Goal: Information Seeking & Learning: Learn about a topic

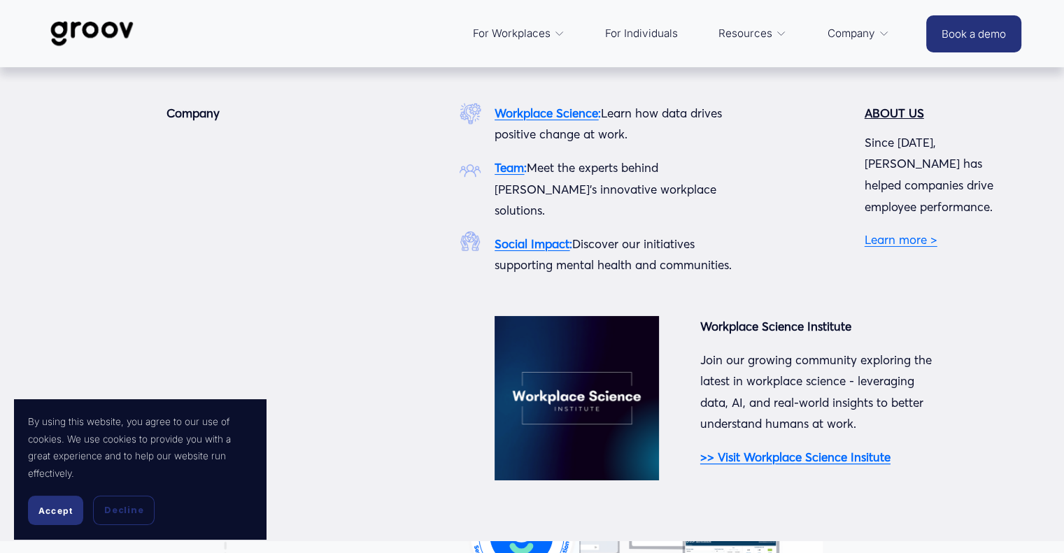
click at [859, 27] on span "Company" at bounding box center [851, 34] width 48 height 20
click at [520, 172] on strong "Team" at bounding box center [509, 167] width 29 height 15
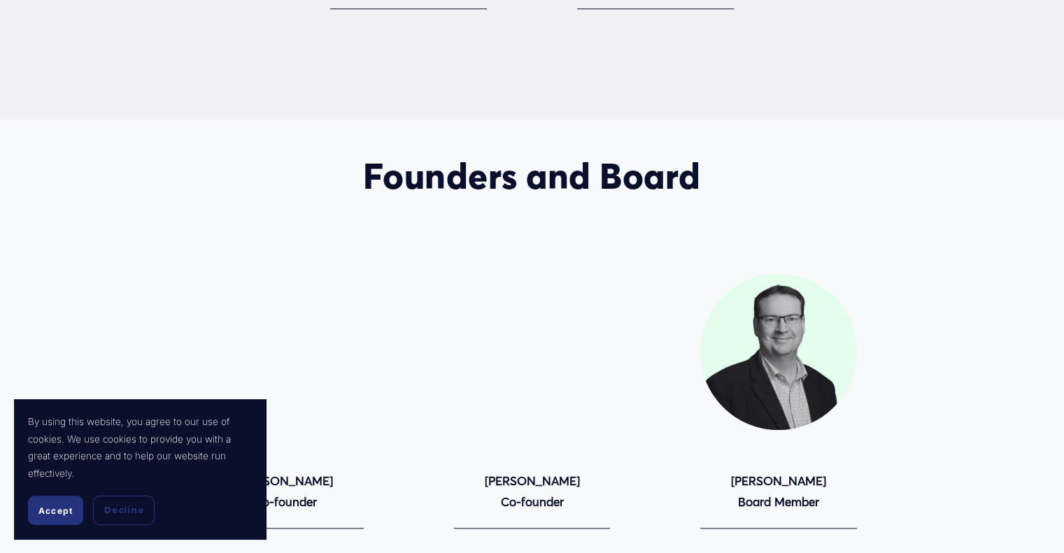
scroll to position [1259, 0]
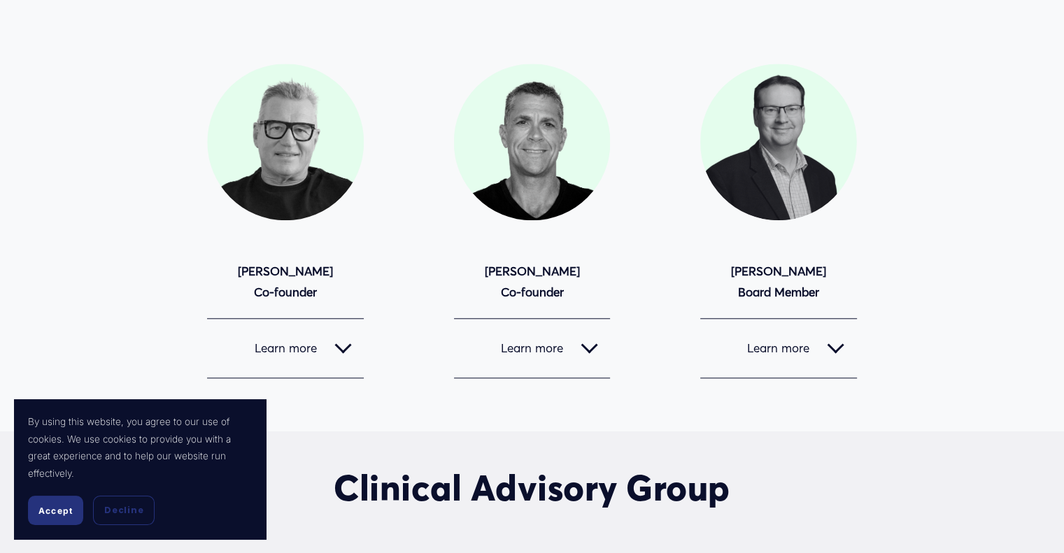
click at [355, 350] on button "Learn more" at bounding box center [285, 348] width 157 height 59
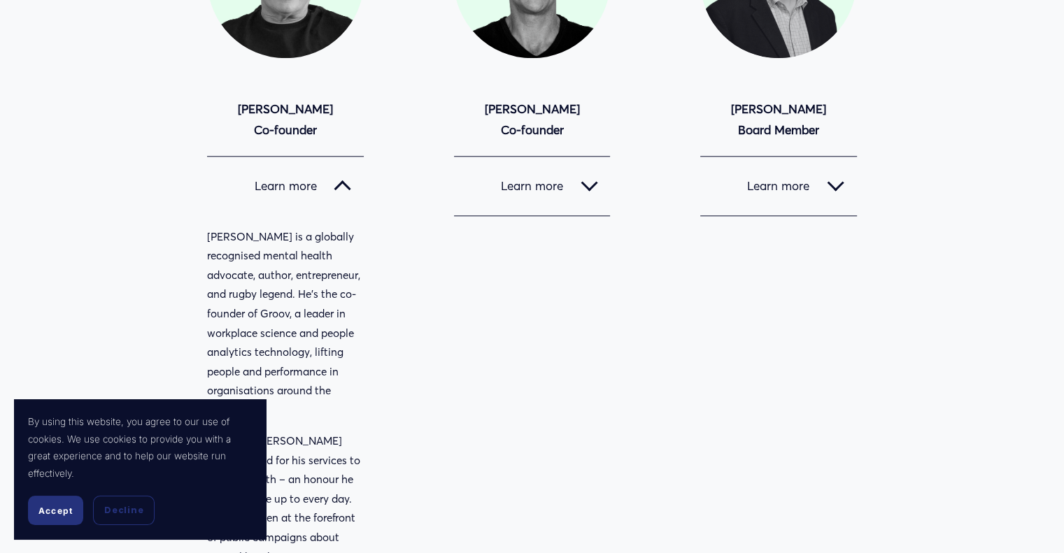
scroll to position [1469, 0]
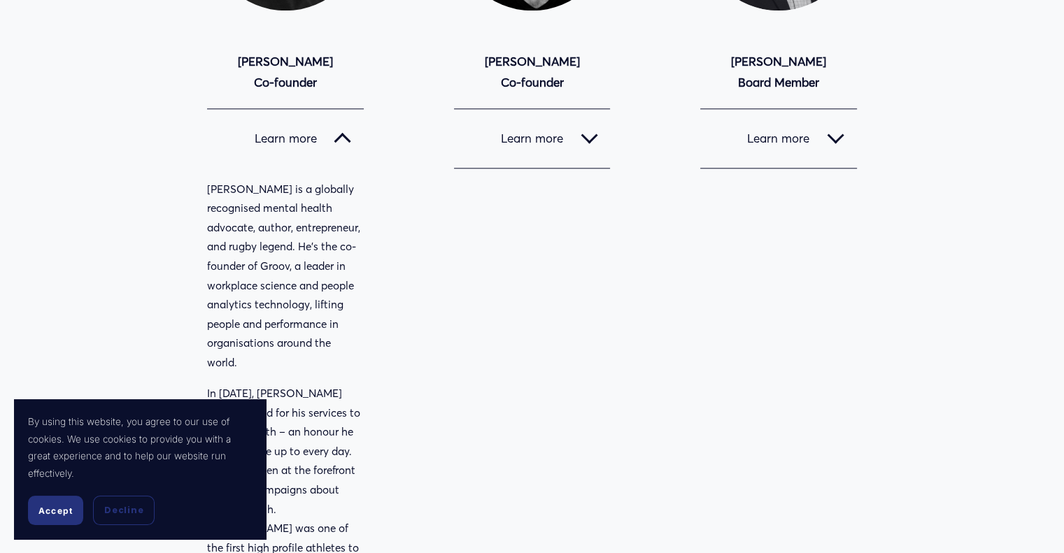
click at [64, 500] on button "Accept" at bounding box center [55, 510] width 55 height 29
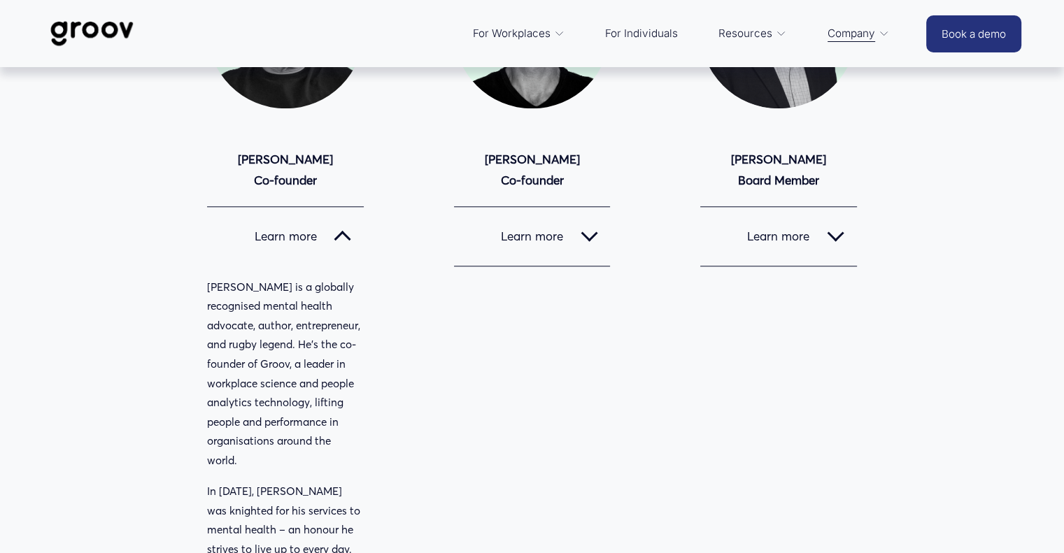
scroll to position [1259, 0]
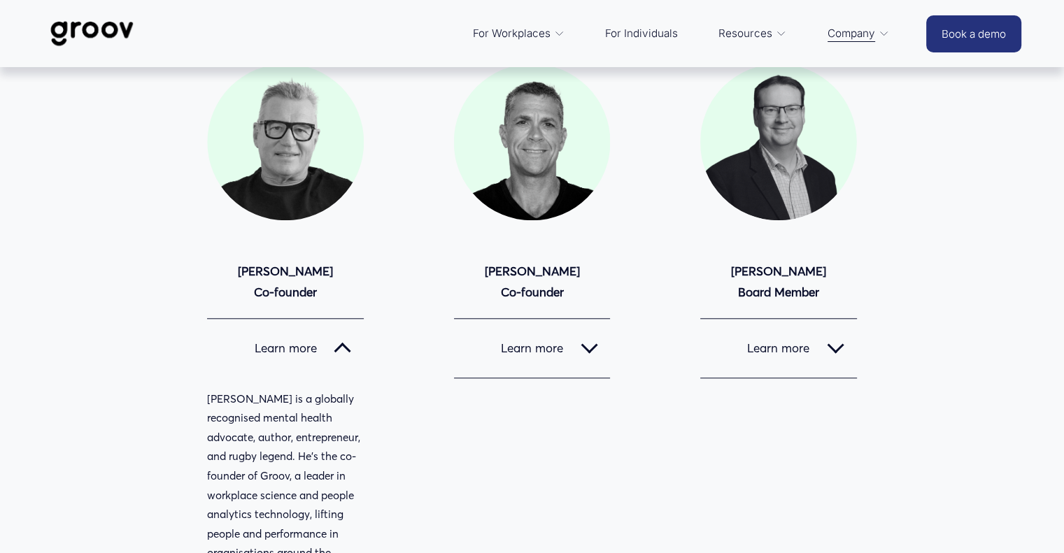
click at [609, 351] on button "Learn more" at bounding box center [532, 348] width 157 height 59
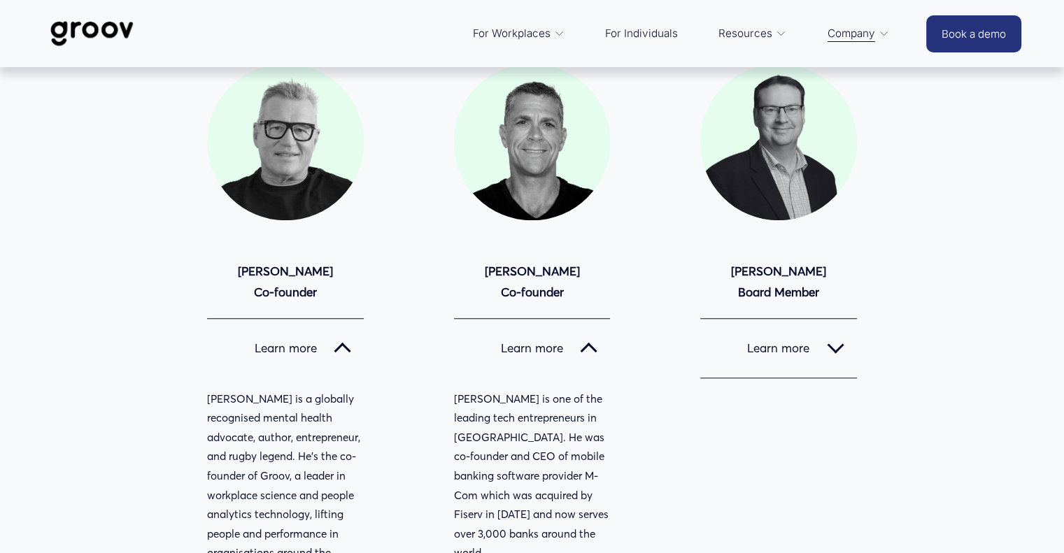
click at [839, 362] on button "Learn more" at bounding box center [778, 348] width 157 height 59
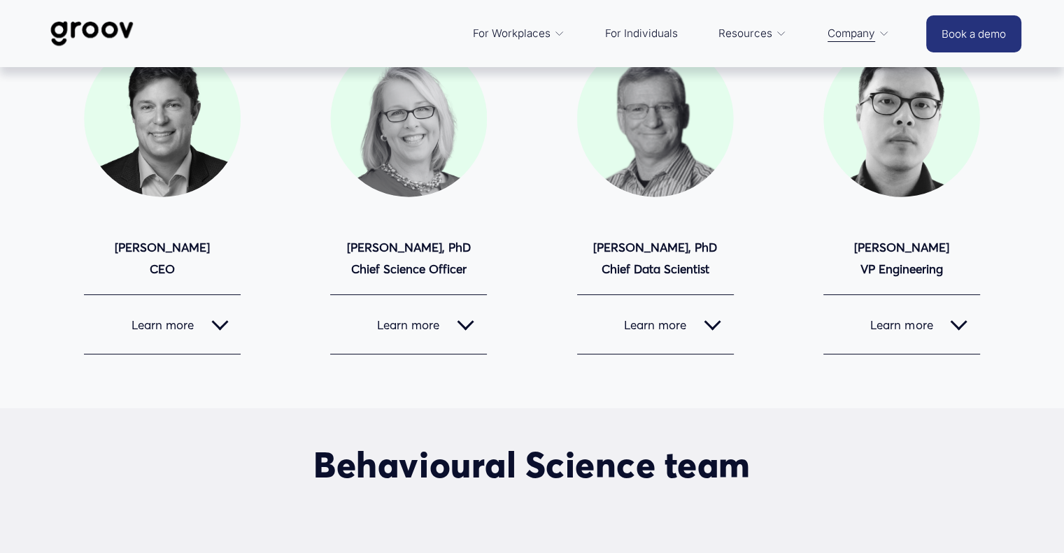
scroll to position [70, 0]
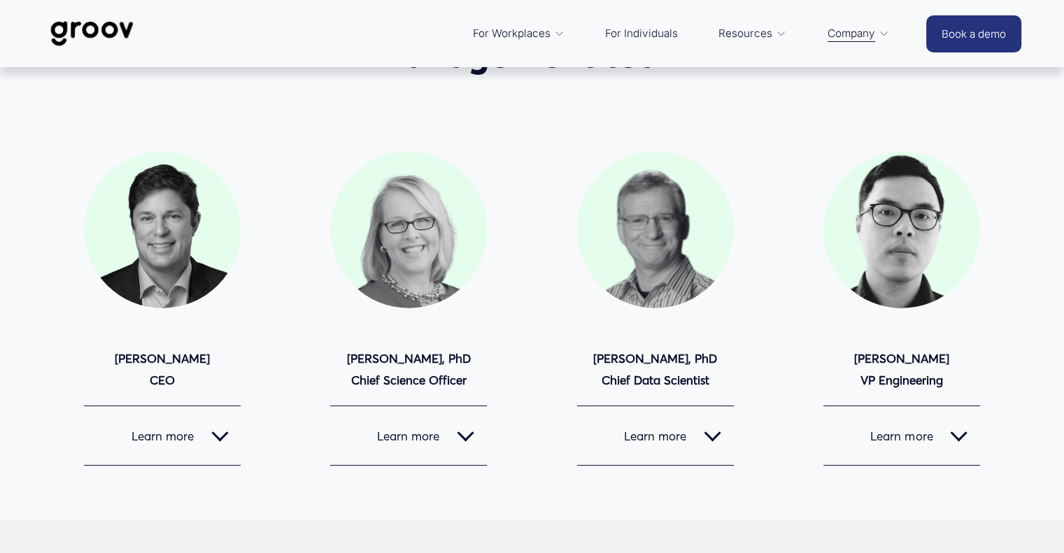
click at [217, 427] on div at bounding box center [219, 433] width 17 height 17
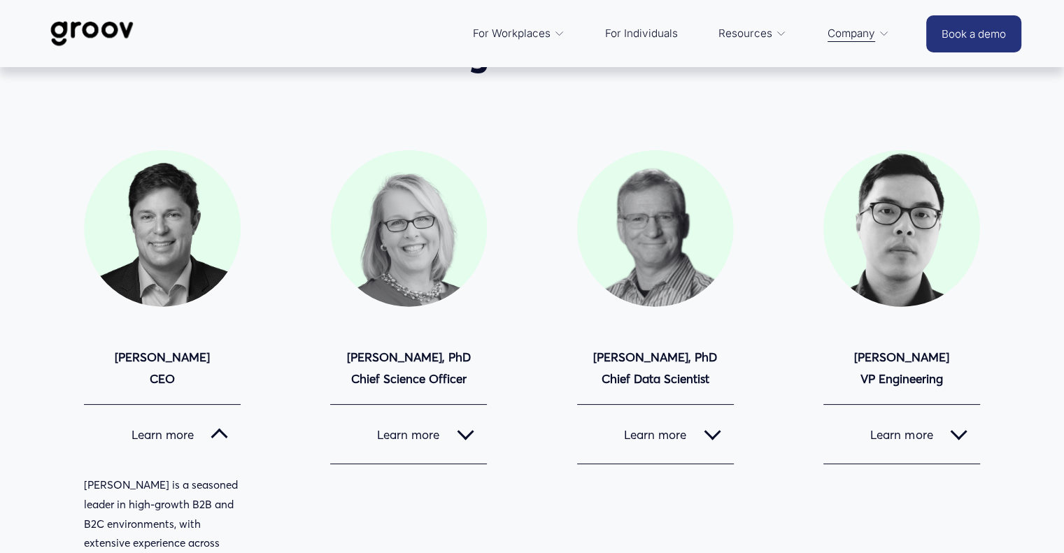
scroll to position [0, 0]
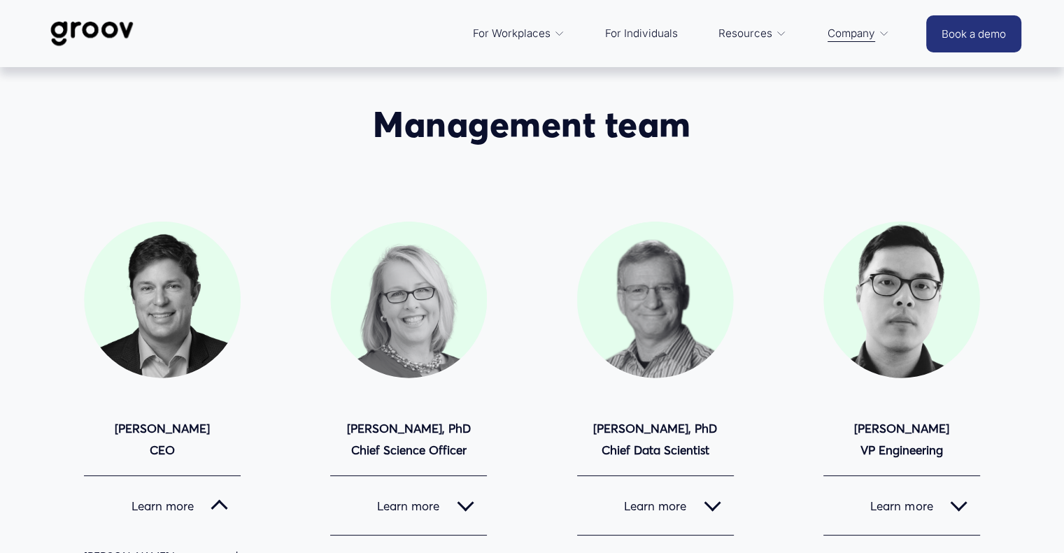
click at [473, 512] on div at bounding box center [465, 505] width 17 height 17
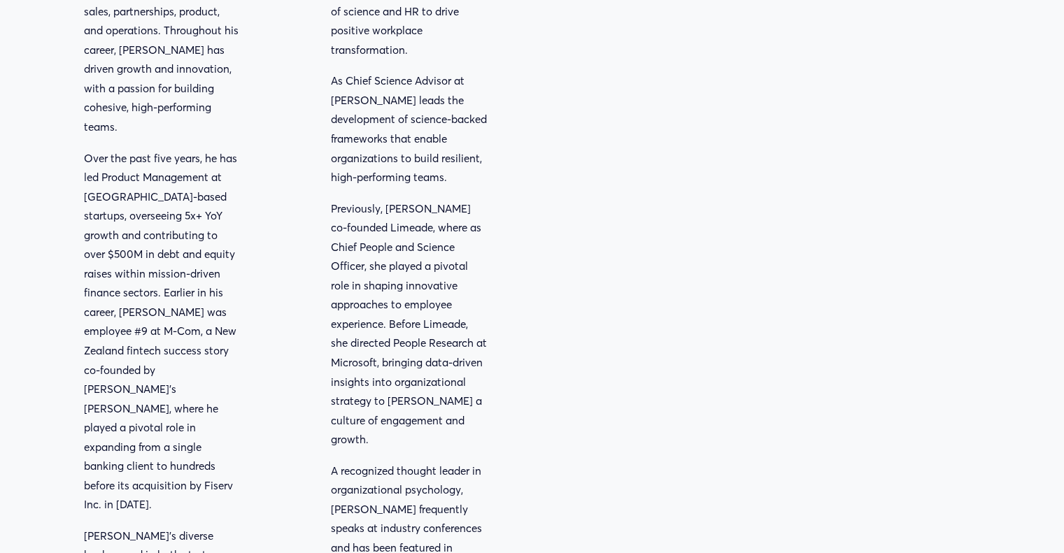
scroll to position [630, 0]
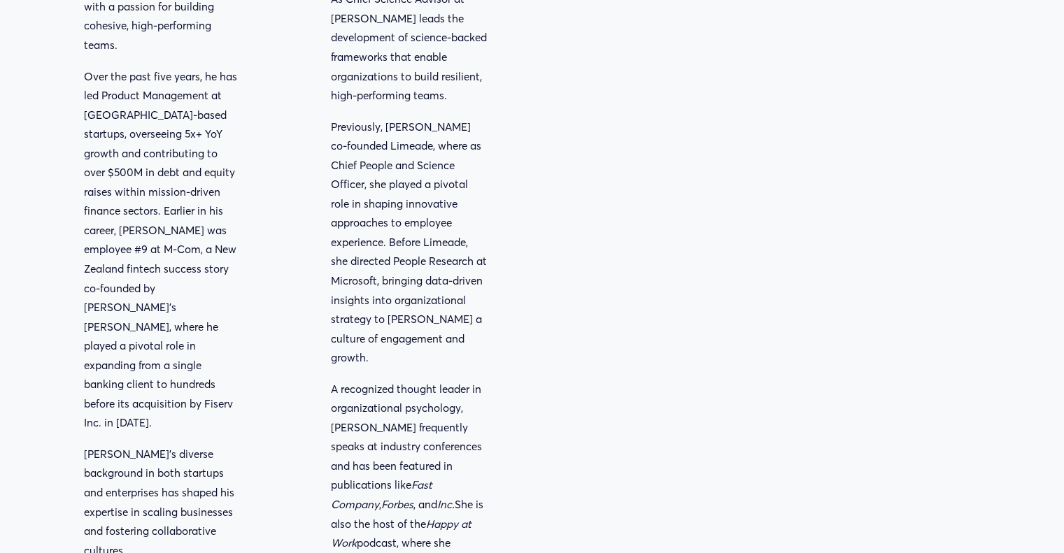
click at [471, 476] on div "Laura Hamill, PhD, is an accomplished organizational psychologist and business …" at bounding box center [408, 359] width 157 height 1032
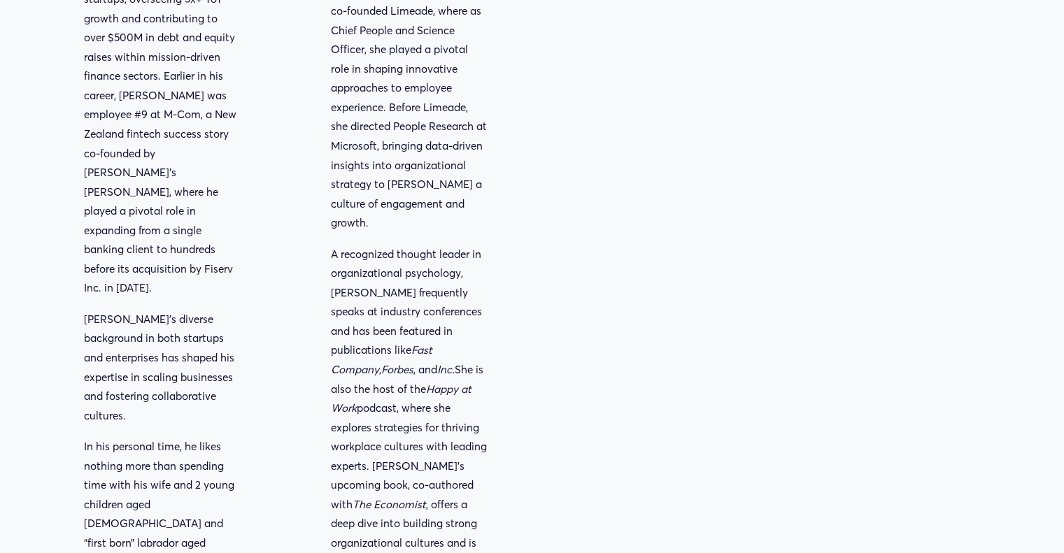
scroll to position [1049, 0]
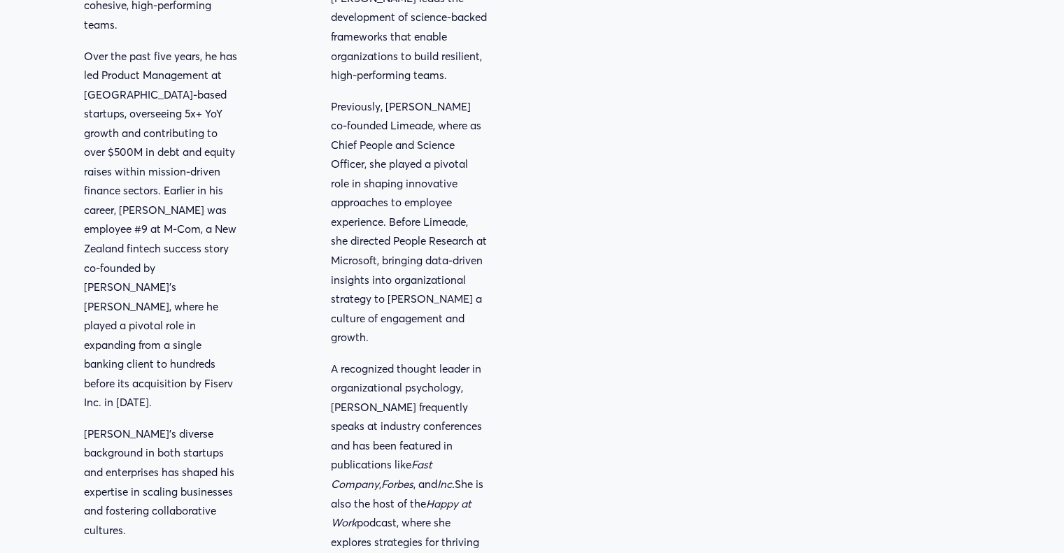
drag, startPoint x: 579, startPoint y: 301, endPoint x: 562, endPoint y: 225, distance: 77.4
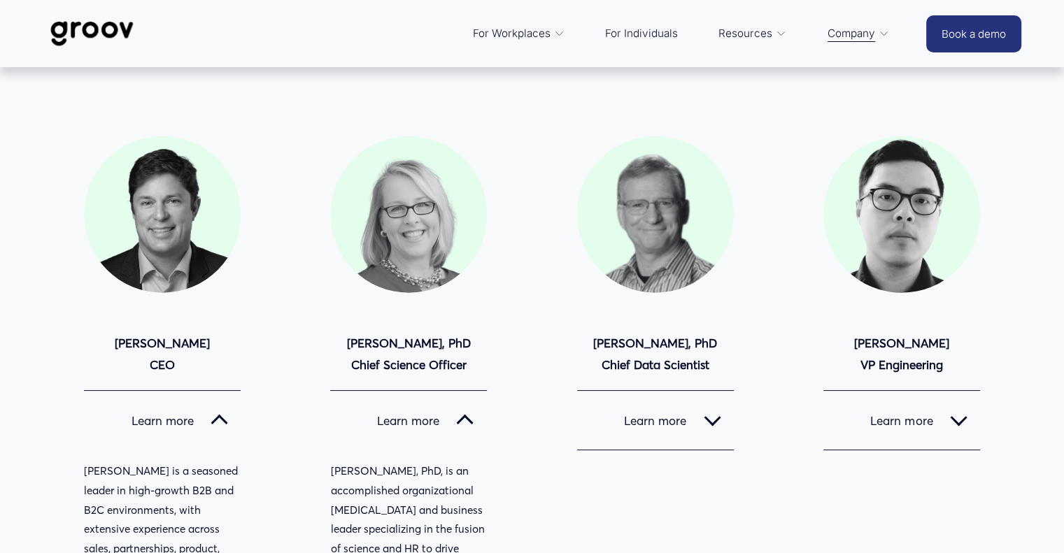
scroll to position [78, 0]
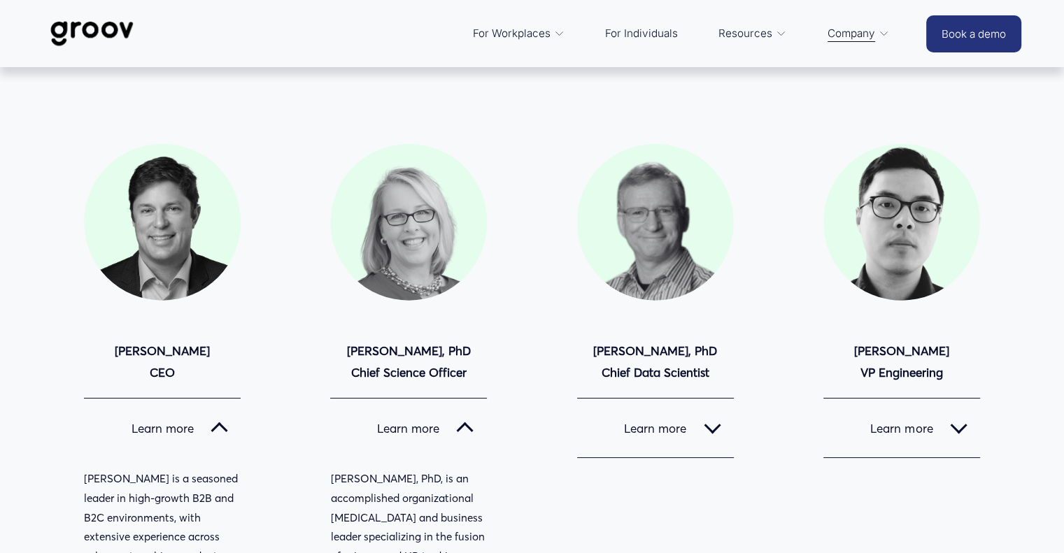
click at [714, 429] on div at bounding box center [712, 425] width 17 height 17
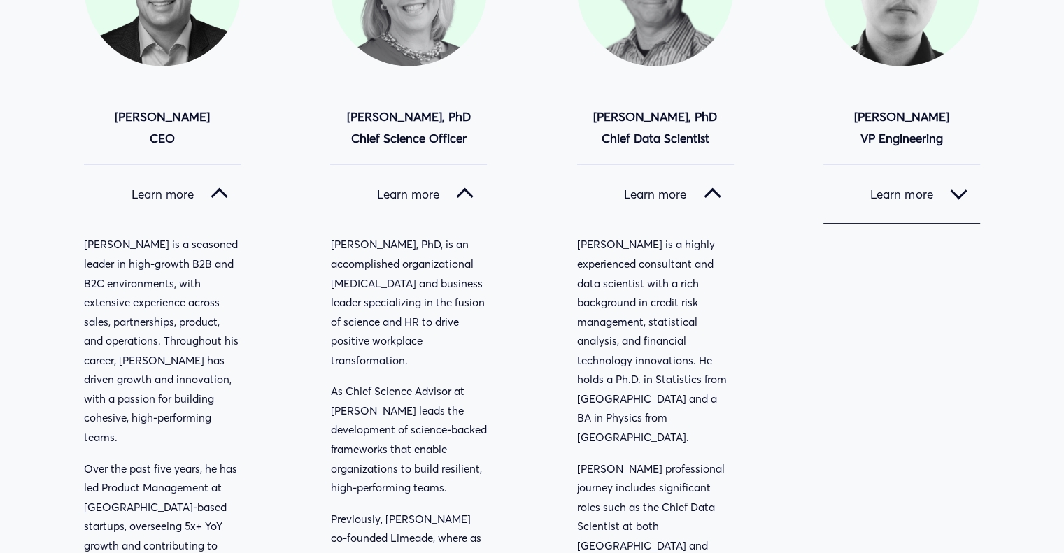
scroll to position [287, 0]
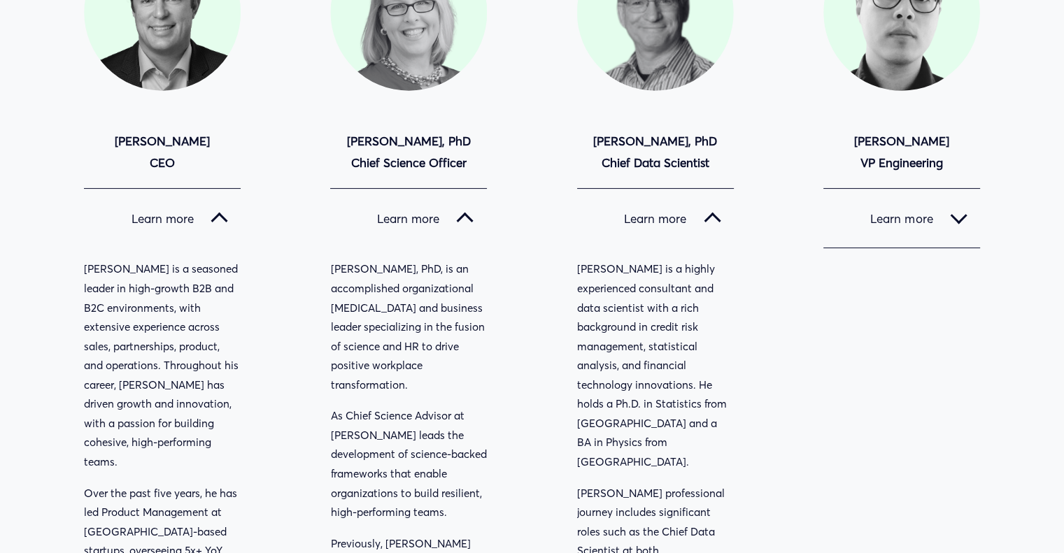
click at [957, 219] on div at bounding box center [959, 215] width 17 height 17
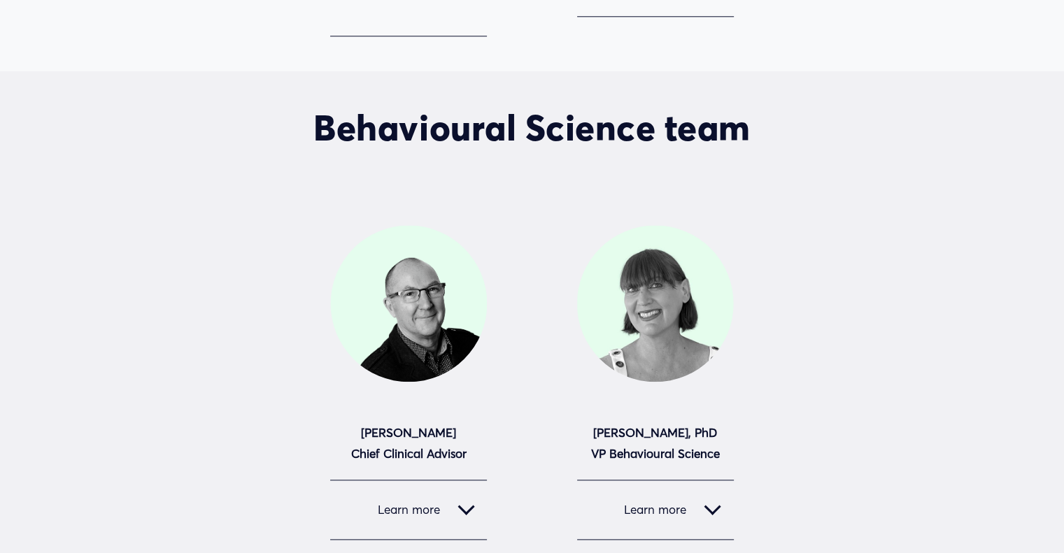
scroll to position [1686, 0]
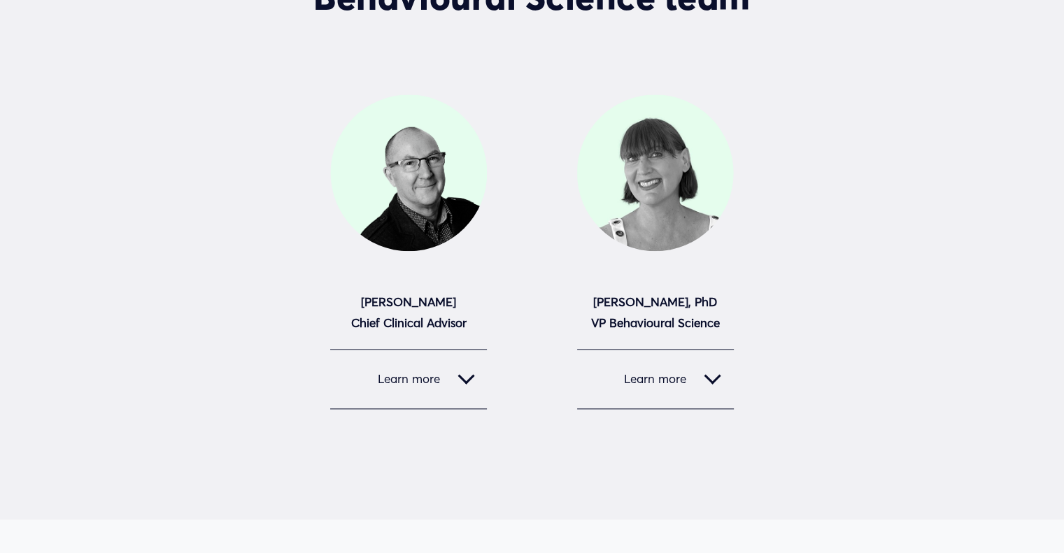
click at [444, 371] on span "Learn more" at bounding box center [400, 378] width 115 height 15
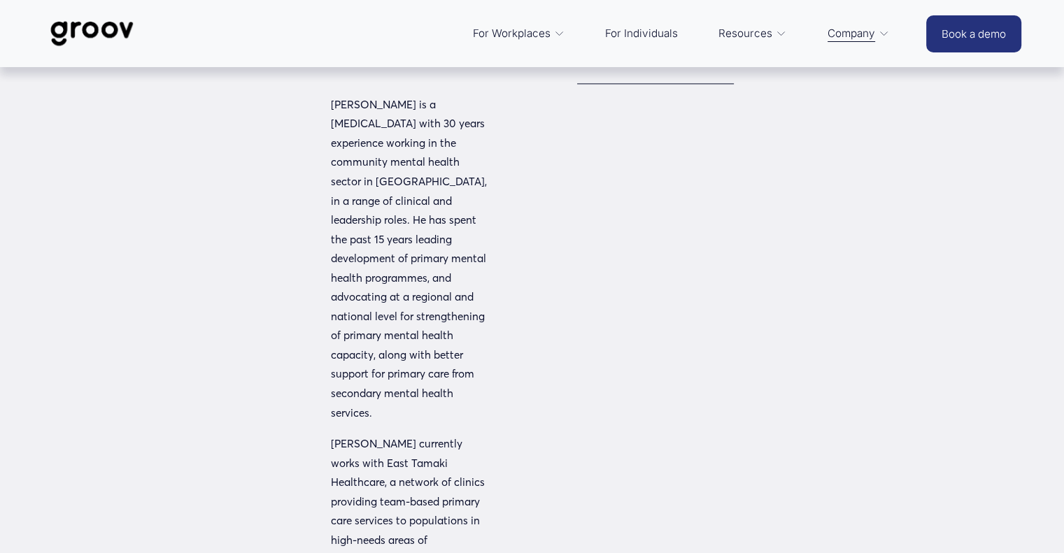
scroll to position [1896, 0]
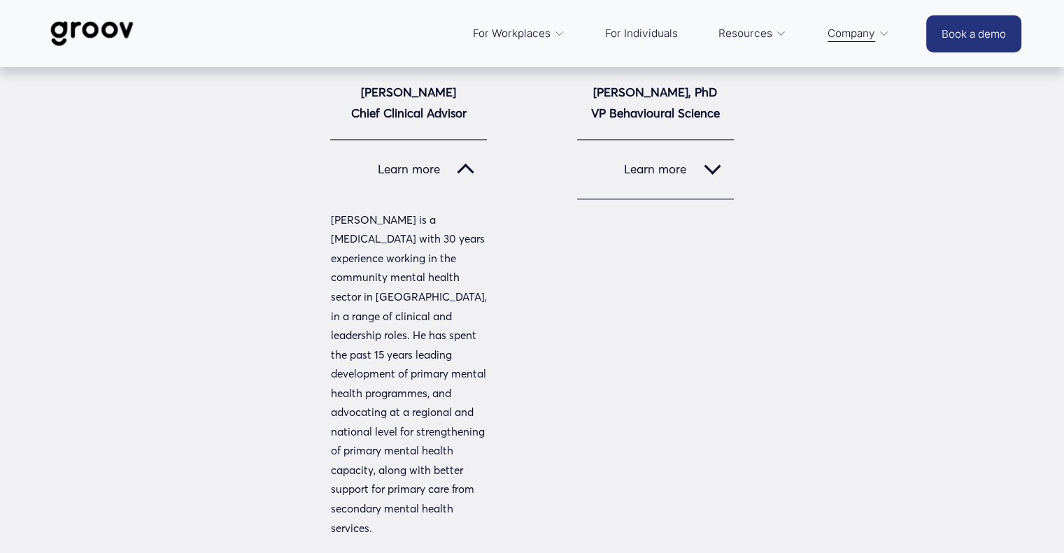
click at [699, 140] on button "Learn more" at bounding box center [655, 169] width 157 height 59
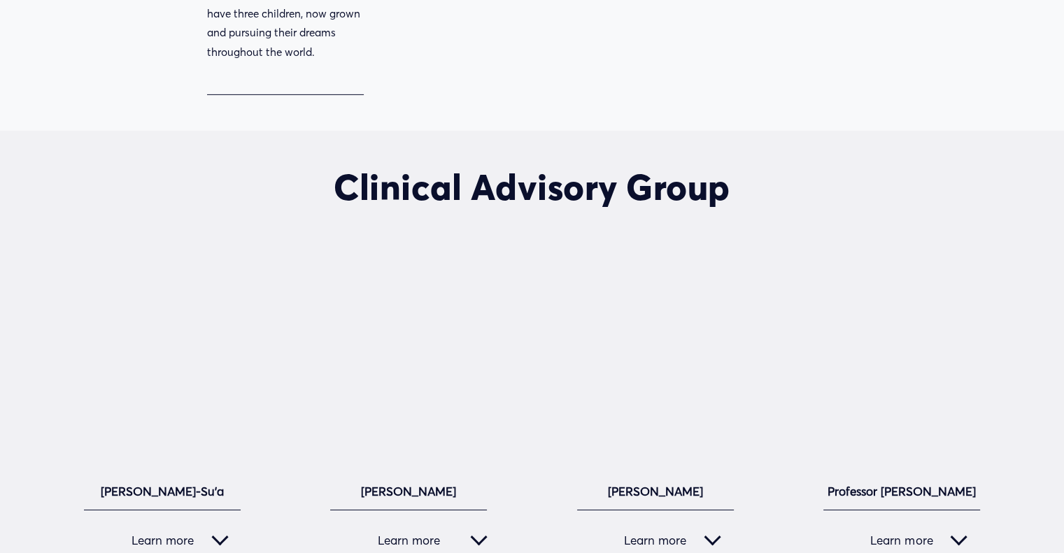
scroll to position [4624, 0]
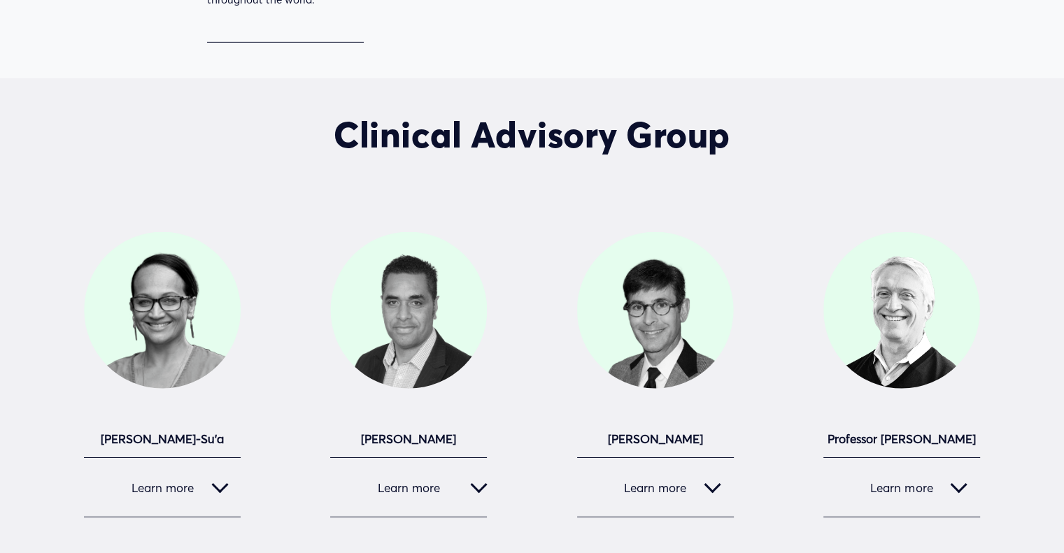
click at [224, 476] on div at bounding box center [219, 484] width 17 height 17
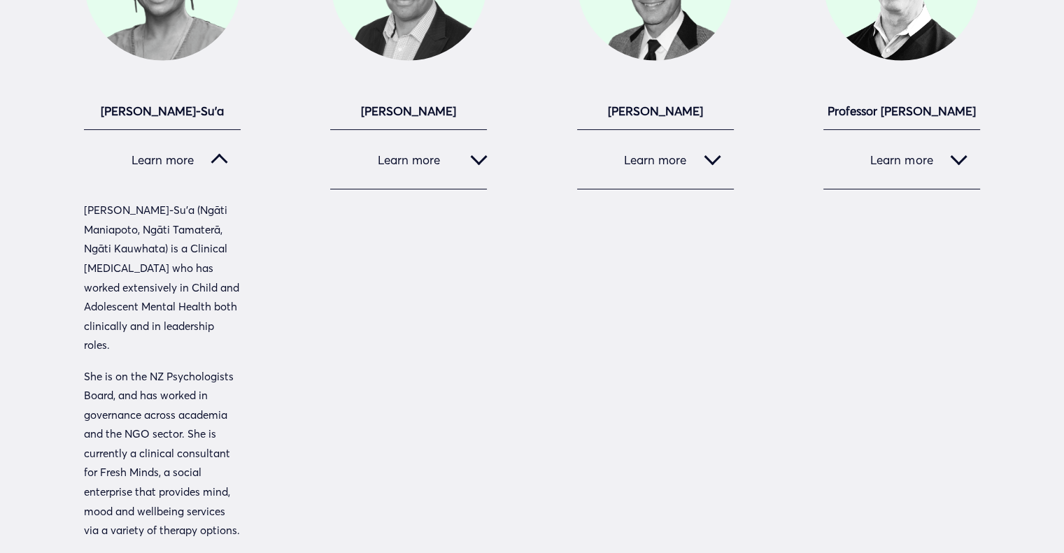
scroll to position [4764, 0]
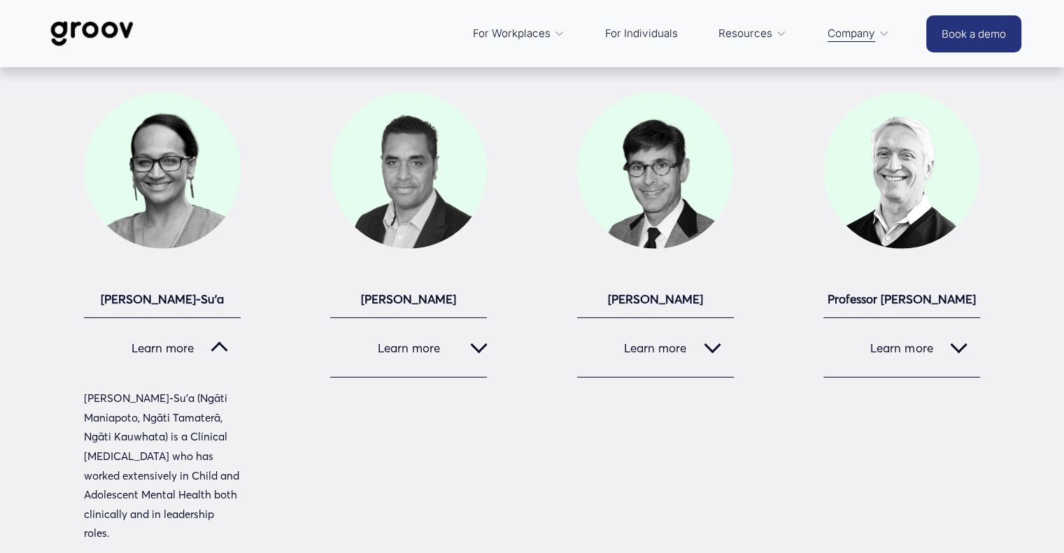
click at [472, 318] on button "Learn more" at bounding box center [408, 347] width 157 height 59
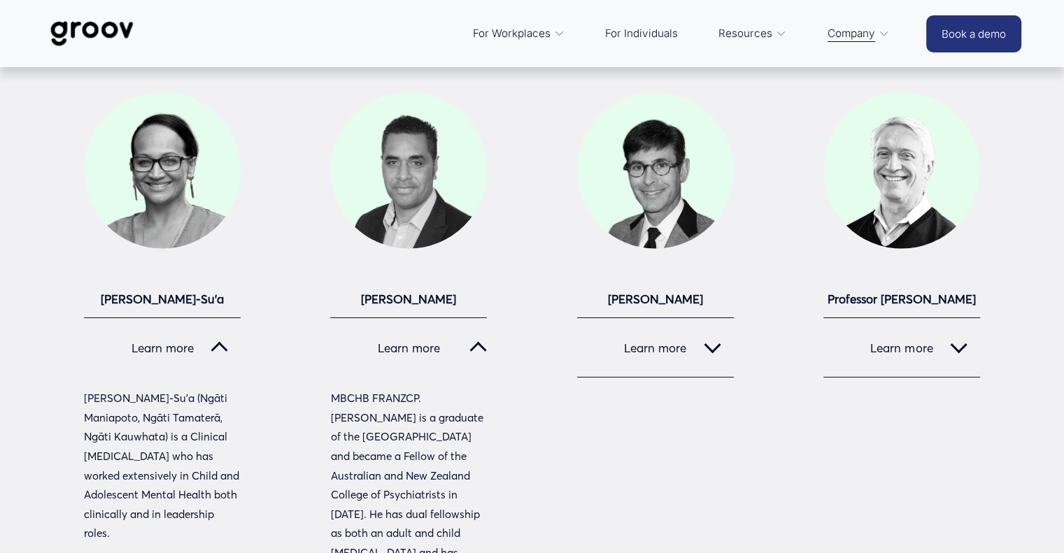
click at [694, 318] on button "Learn more" at bounding box center [655, 347] width 157 height 59
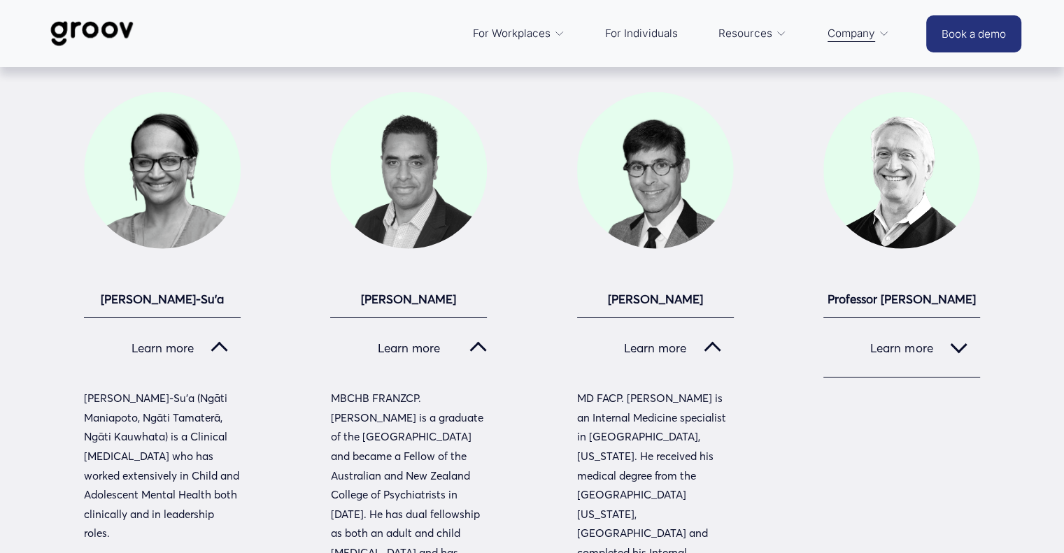
click at [888, 318] on button "Learn more" at bounding box center [901, 347] width 157 height 59
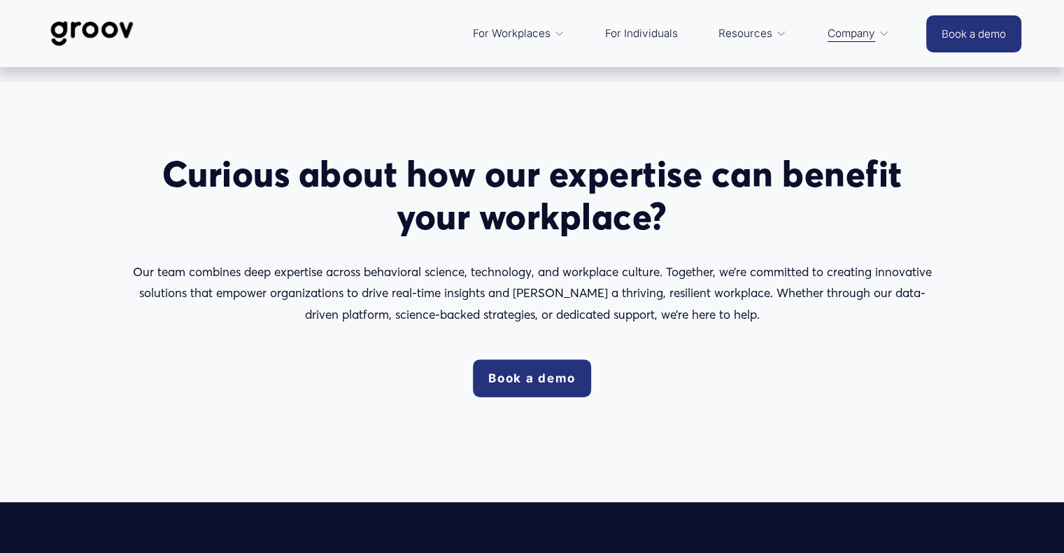
scroll to position [5929, 0]
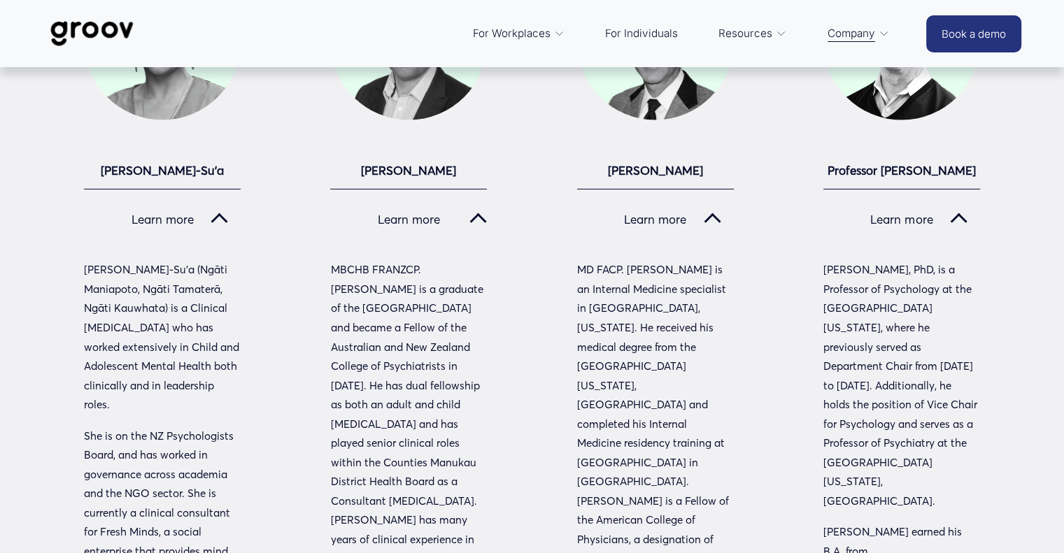
drag, startPoint x: 750, startPoint y: 341, endPoint x: 581, endPoint y: 157, distance: 249.5
